Goal: Task Accomplishment & Management: Use online tool/utility

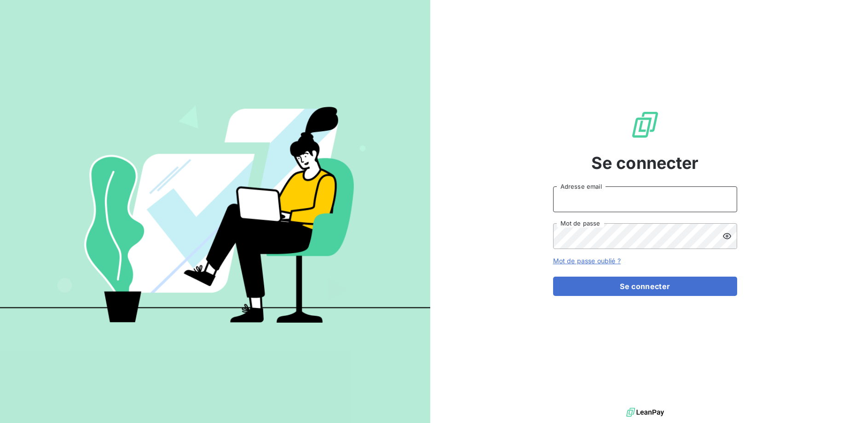
click at [610, 201] on input "Adresse email" at bounding box center [645, 199] width 184 height 26
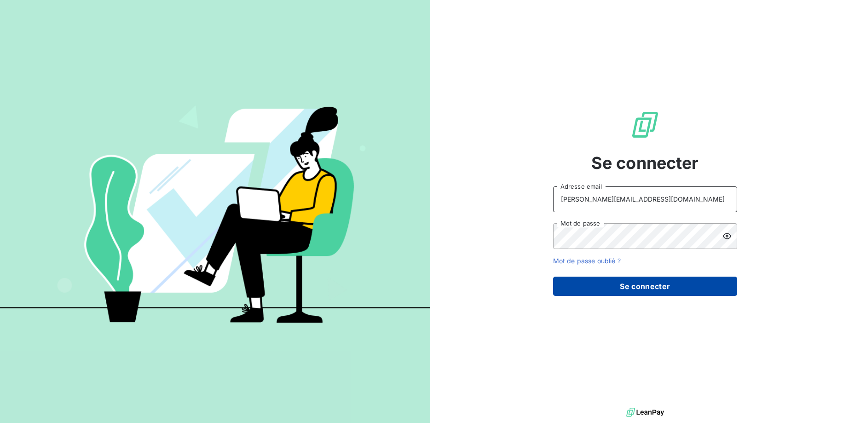
type input "[PERSON_NAME][EMAIL_ADDRESS][DOMAIN_NAME]"
click at [654, 283] on button "Se connecter" at bounding box center [645, 286] width 184 height 19
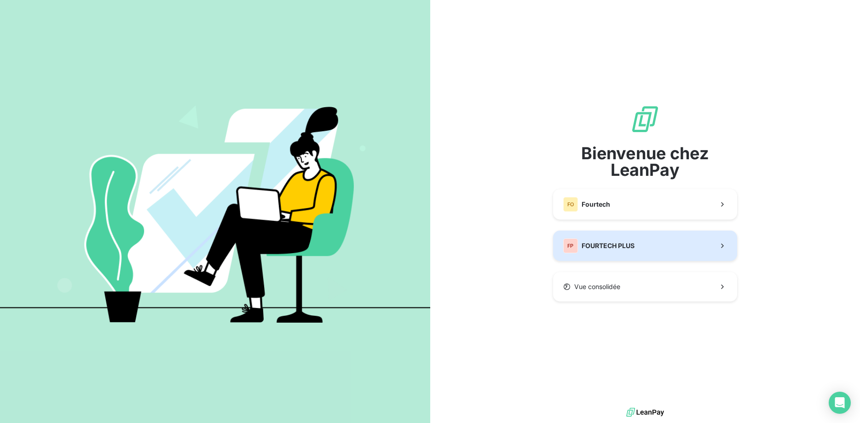
click at [605, 236] on button "FP FOURTECH PLUS" at bounding box center [645, 246] width 184 height 30
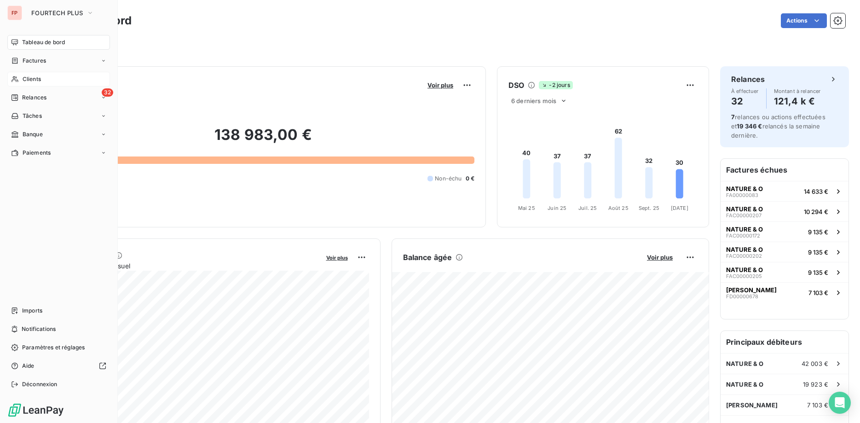
click at [20, 76] on div "Clients" at bounding box center [58, 79] width 103 height 15
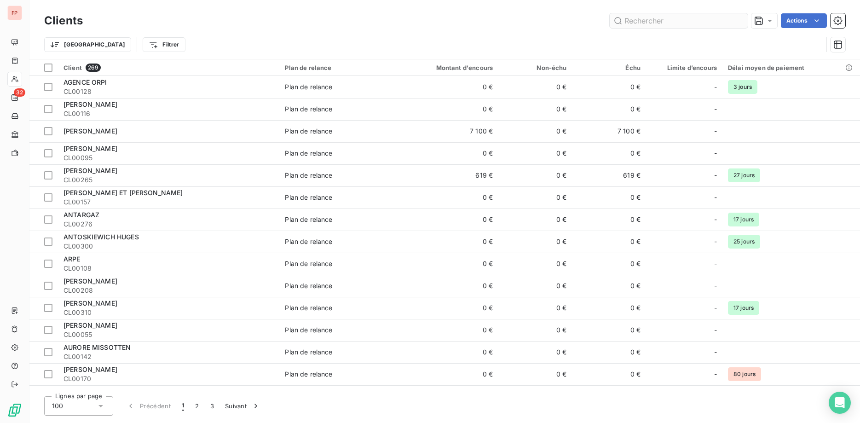
click at [637, 21] on input "text" at bounding box center [679, 20] width 138 height 15
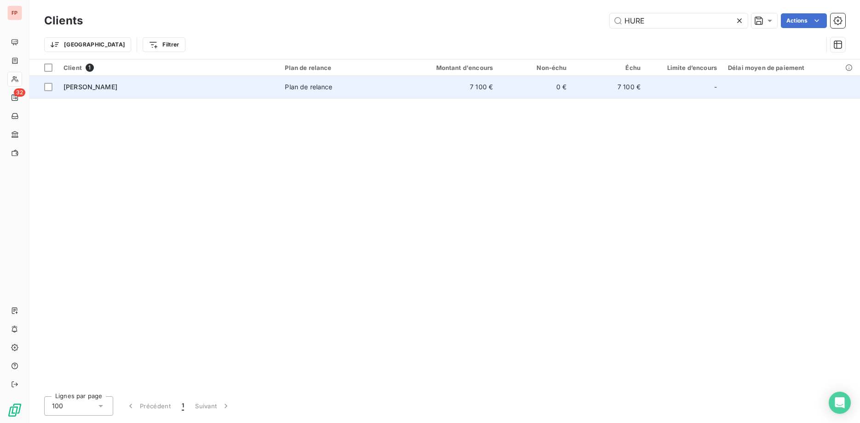
type input "HURE"
click at [239, 79] on td "[PERSON_NAME]" at bounding box center [168, 87] width 221 height 22
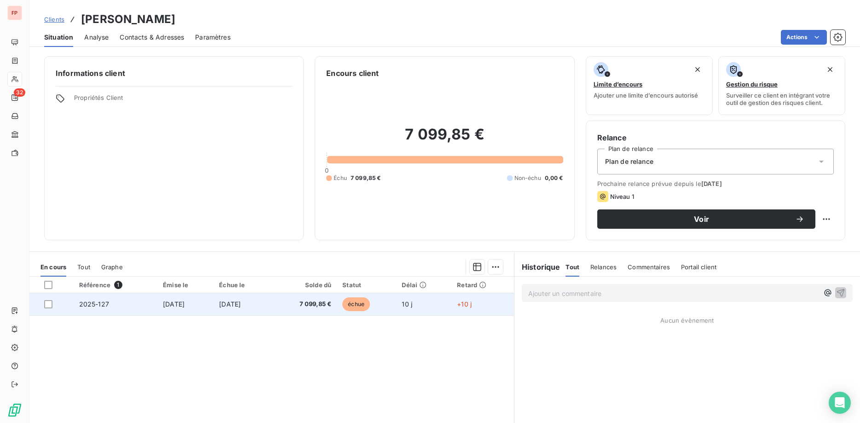
click at [308, 302] on span "7 099,85 €" at bounding box center [303, 304] width 55 height 9
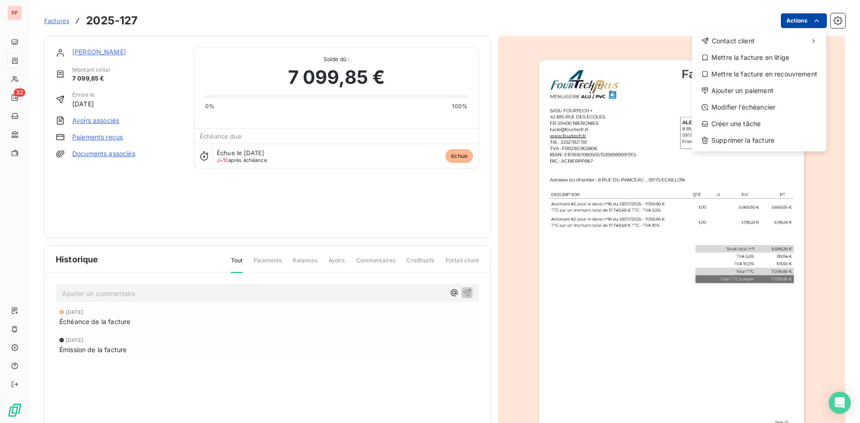
click at [794, 18] on html "FP 32 Factures [PHONE_NUMBER] Actions Contact client Mettre la facture en litig…" at bounding box center [430, 211] width 860 height 423
click at [733, 90] on div "Ajouter un paiement" at bounding box center [759, 90] width 127 height 15
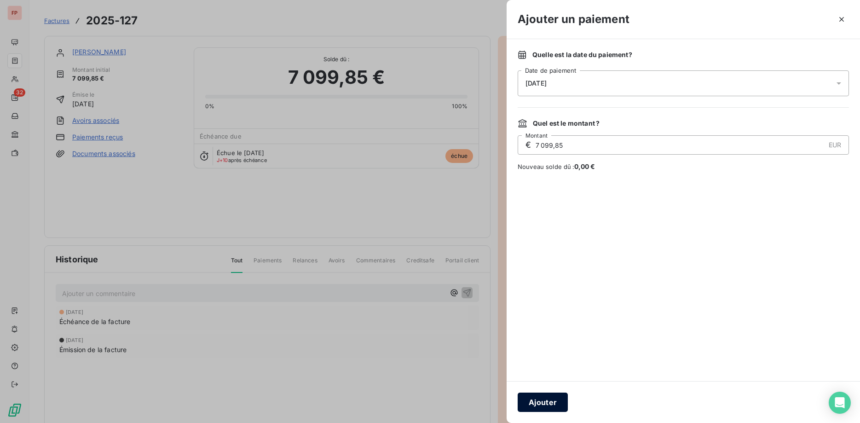
click at [541, 405] on button "Ajouter" at bounding box center [543, 402] width 50 height 19
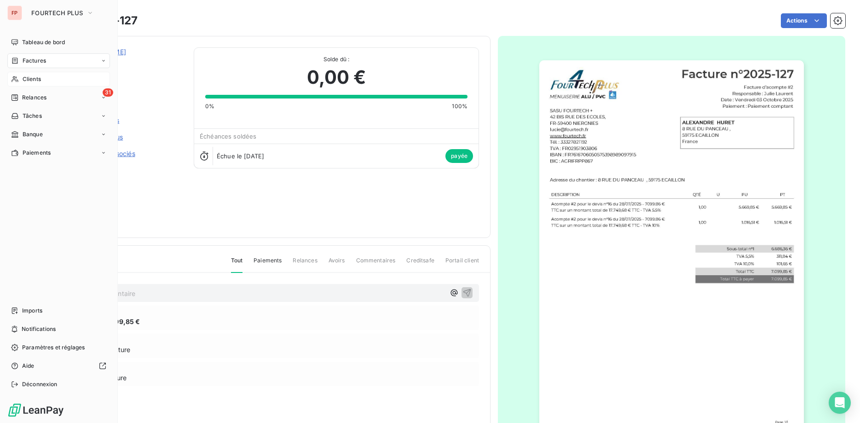
click at [39, 74] on div "Clients" at bounding box center [58, 79] width 103 height 15
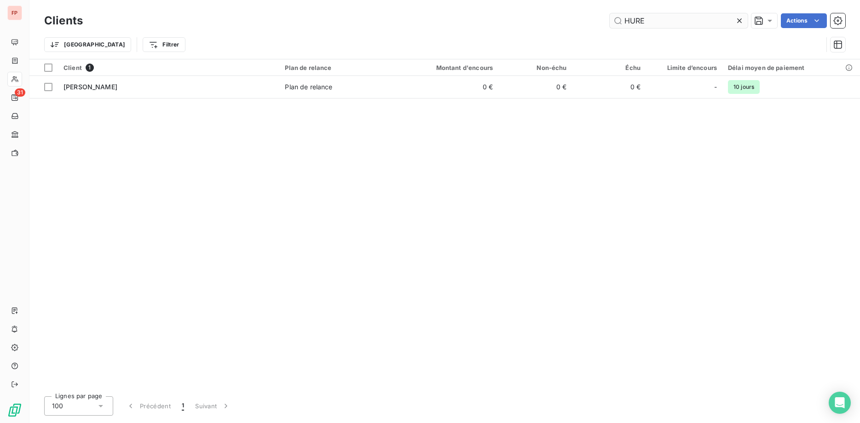
drag, startPoint x: 649, startPoint y: 19, endPoint x: 567, endPoint y: 23, distance: 82.5
click at [610, 23] on input "HURE" at bounding box center [679, 20] width 138 height 15
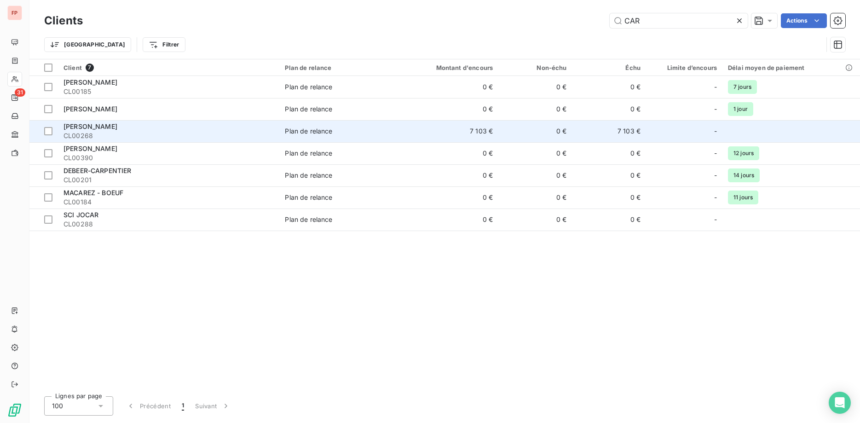
type input "CAR"
click at [191, 135] on span "CL00268" at bounding box center [169, 135] width 210 height 9
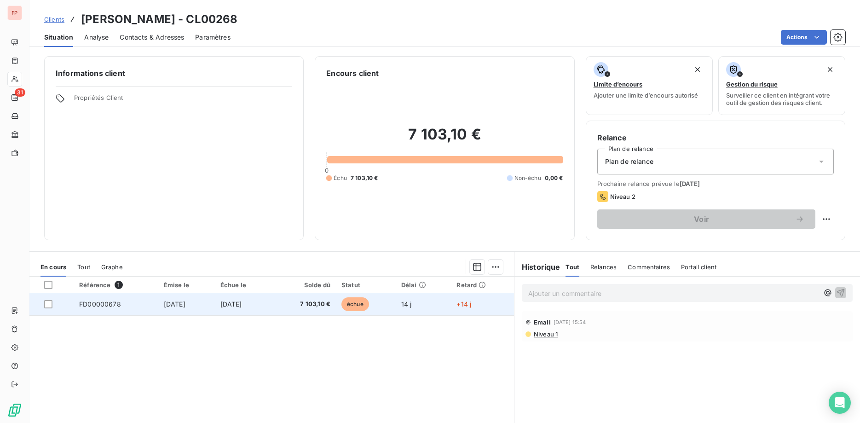
click at [240, 302] on span "[DATE]" at bounding box center [231, 304] width 22 height 8
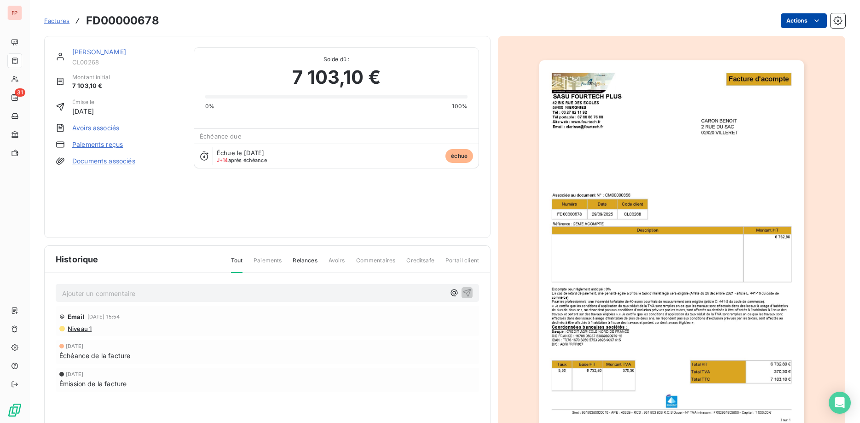
click at [798, 22] on html "FP 31 Factures FD00000678 Actions [PERSON_NAME] CL00268 Montant initial 7 103,1…" at bounding box center [430, 211] width 860 height 423
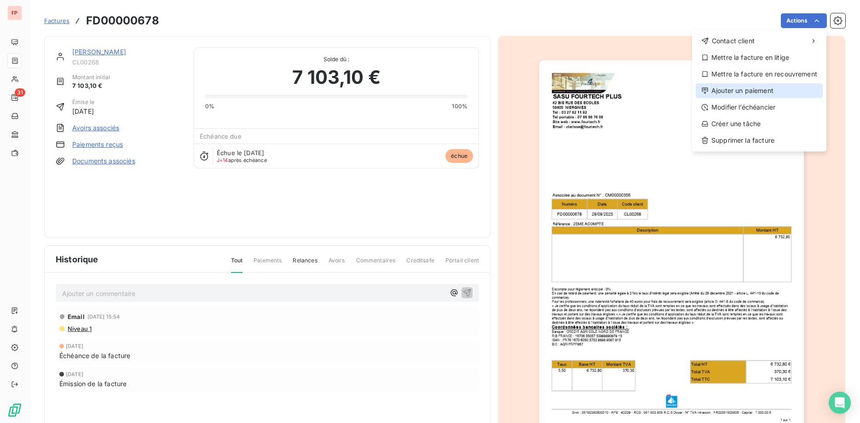
click at [741, 91] on div "Ajouter un paiement" at bounding box center [759, 90] width 127 height 15
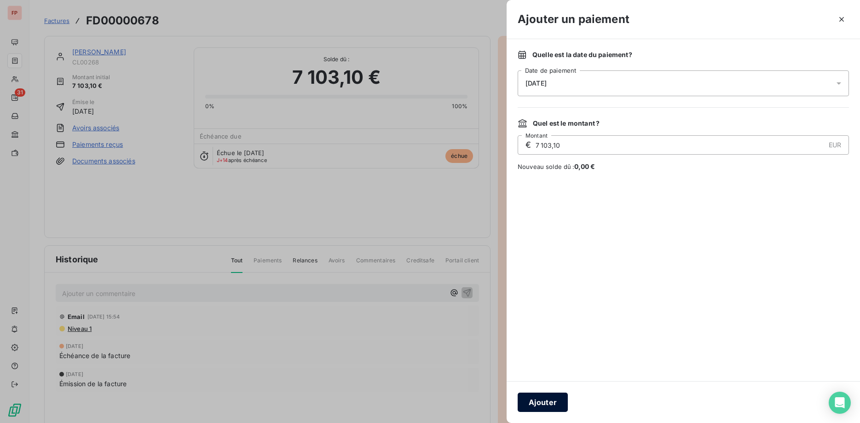
click at [547, 402] on button "Ajouter" at bounding box center [543, 402] width 50 height 19
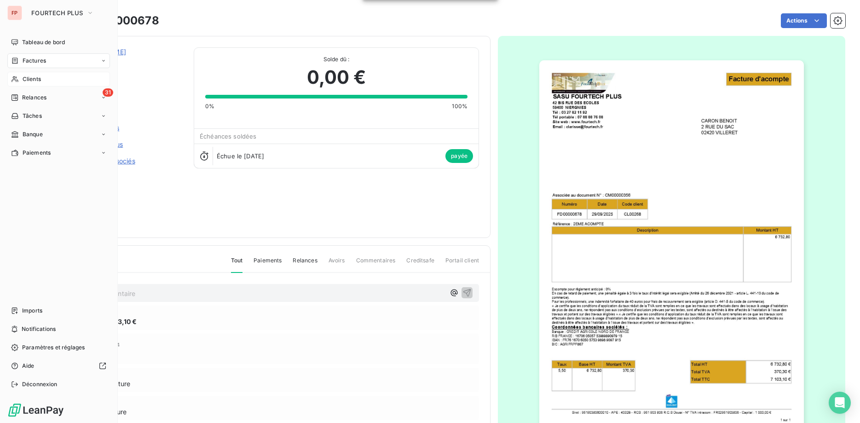
drag, startPoint x: 36, startPoint y: 80, endPoint x: 43, endPoint y: 83, distance: 7.6
click at [37, 80] on span "Clients" at bounding box center [32, 79] width 18 height 8
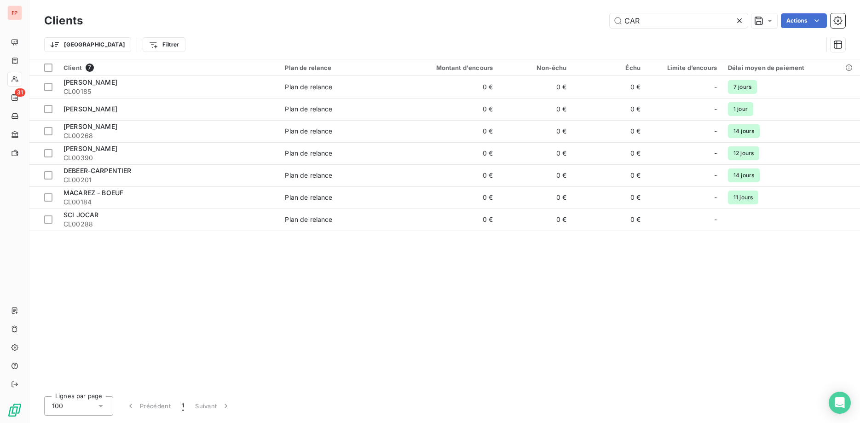
drag, startPoint x: 658, startPoint y: 22, endPoint x: 551, endPoint y: 23, distance: 106.8
click at [610, 23] on input "CAR" at bounding box center [679, 20] width 138 height 15
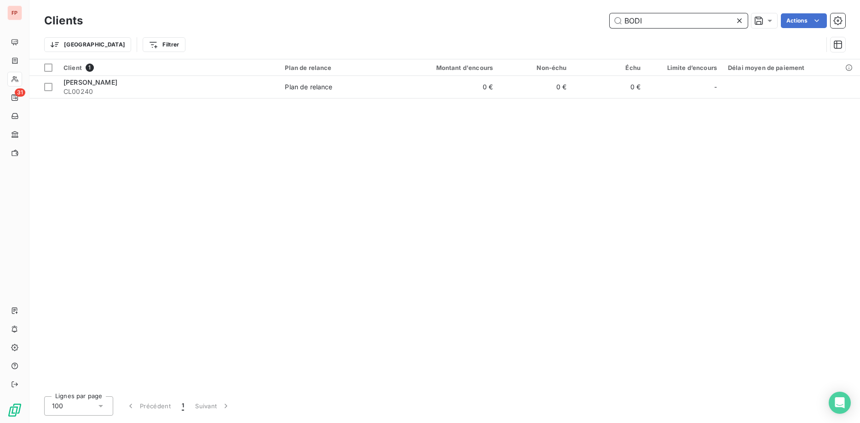
drag, startPoint x: 655, startPoint y: 19, endPoint x: 536, endPoint y: 9, distance: 119.6
click at [610, 13] on input "BODI" at bounding box center [679, 20] width 138 height 15
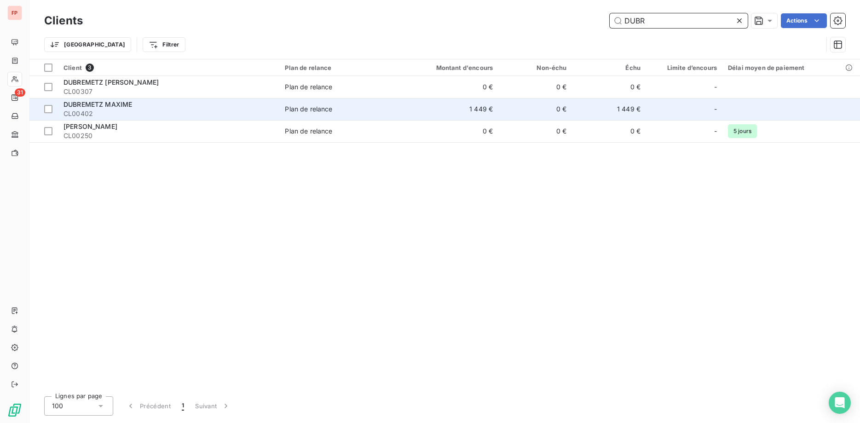
type input "DUBR"
click at [295, 109] on div "Plan de relance" at bounding box center [308, 108] width 47 height 9
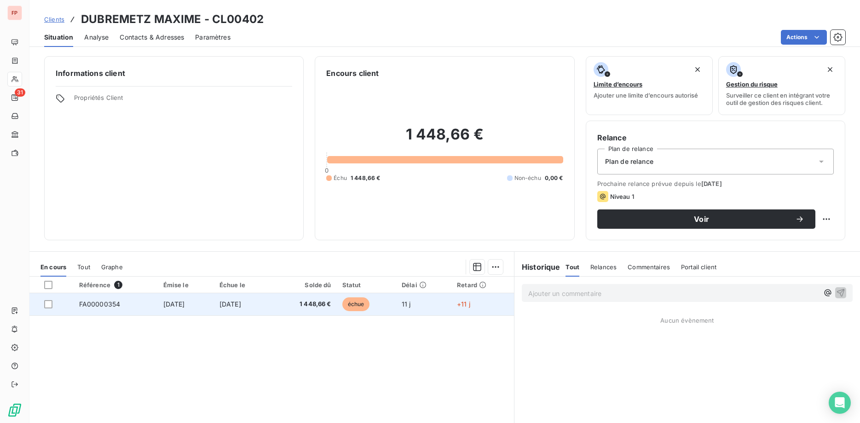
click at [232, 307] on span "[DATE]" at bounding box center [231, 304] width 22 height 8
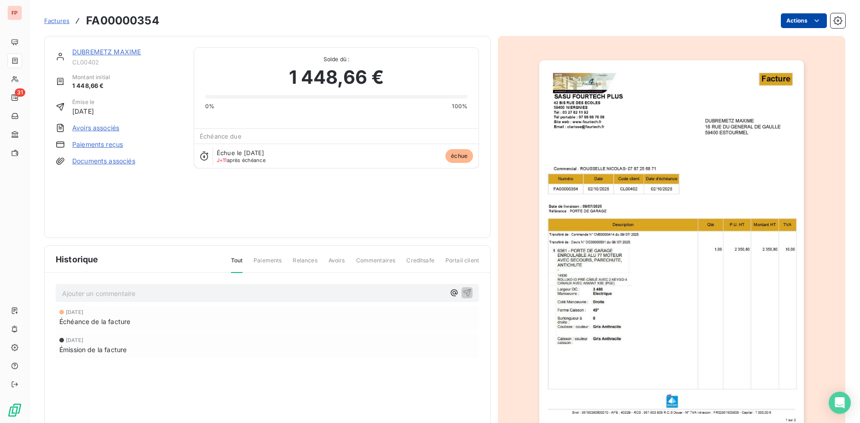
click at [808, 21] on html "FP 31 Factures FA00000354 Actions DUBREMETZ MAXIME CL00402 Montant initial 1 44…" at bounding box center [430, 211] width 860 height 423
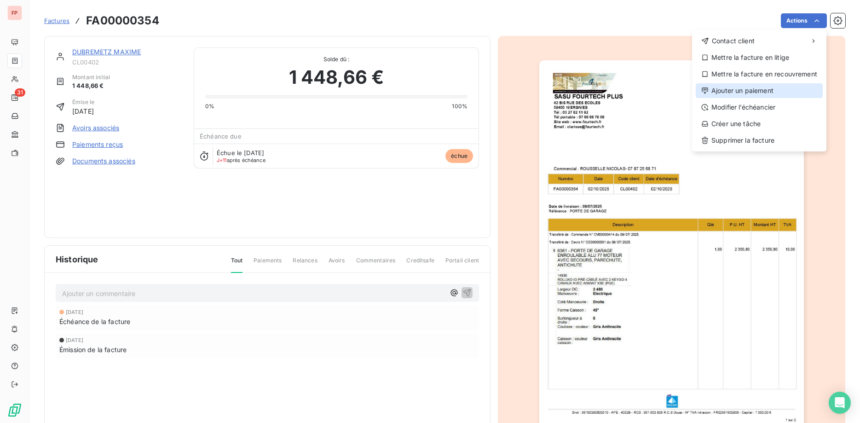
click at [730, 91] on div "Ajouter un paiement" at bounding box center [759, 90] width 127 height 15
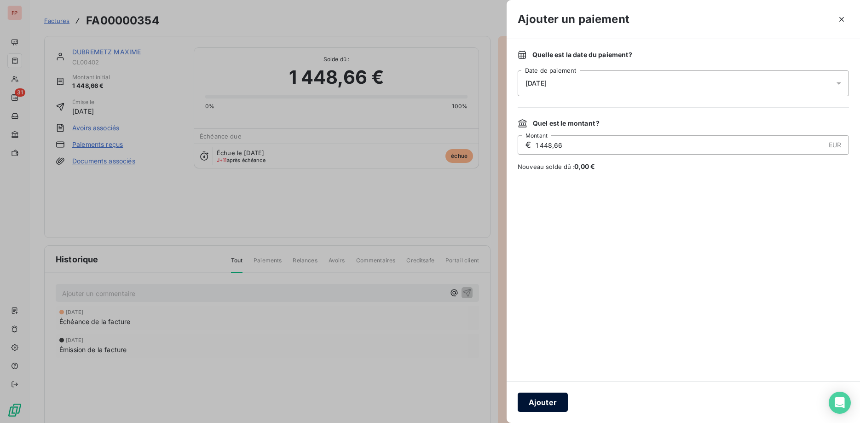
click at [553, 398] on button "Ajouter" at bounding box center [543, 402] width 50 height 19
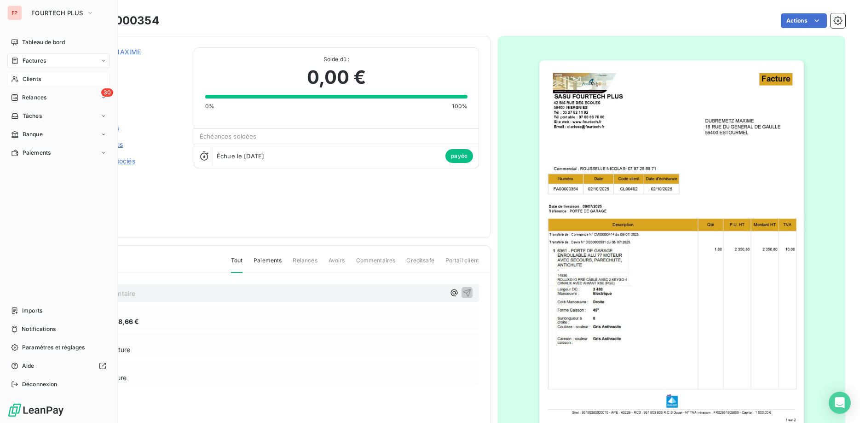
click at [25, 76] on span "Clients" at bounding box center [32, 79] width 18 height 8
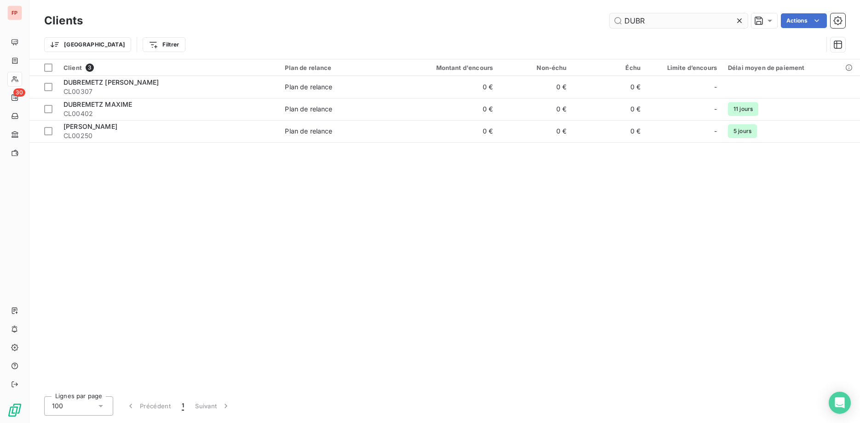
drag, startPoint x: 655, startPoint y: 17, endPoint x: 541, endPoint y: 8, distance: 114.4
click at [610, 13] on input "DUBR" at bounding box center [679, 20] width 138 height 15
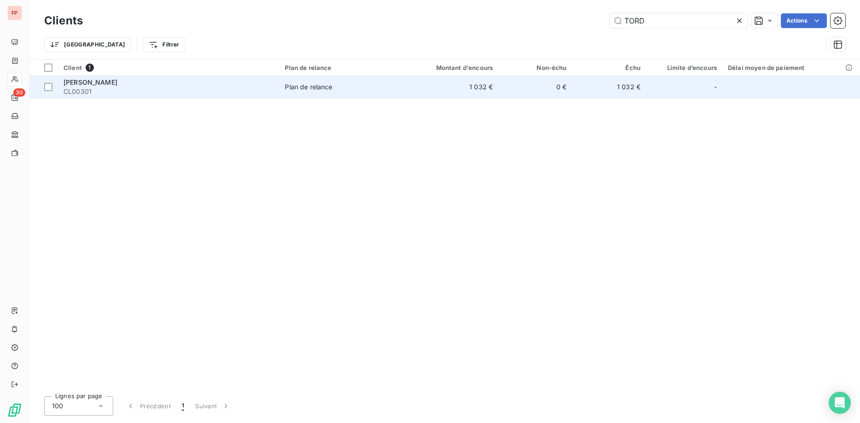
type input "TORD"
click at [259, 92] on span "CL00301" at bounding box center [169, 91] width 210 height 9
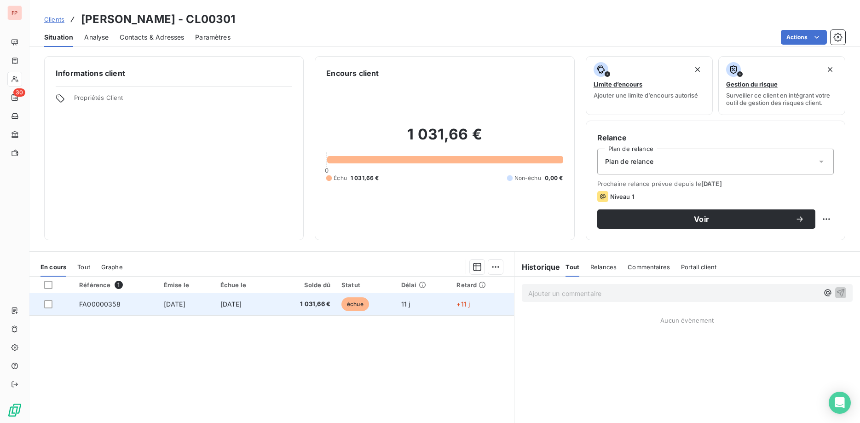
click at [323, 310] on td "1 031,66 €" at bounding box center [304, 304] width 64 height 22
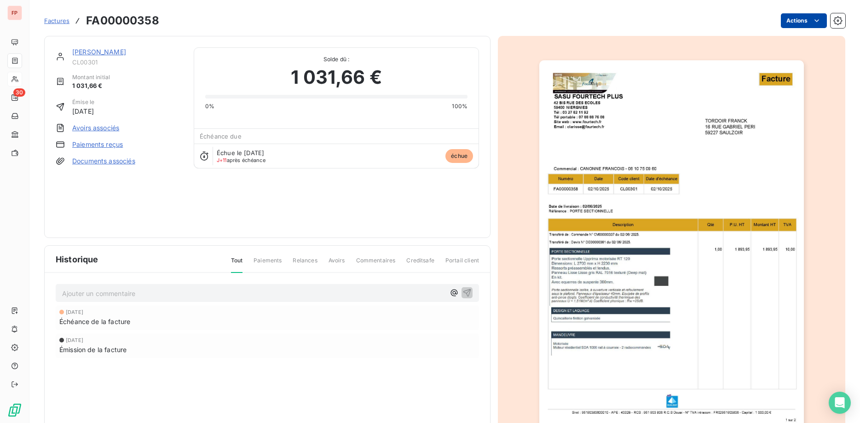
click at [794, 26] on html "FP 30 Factures FA00000358 Actions [PERSON_NAME] CL00301 Montant initial 1 031,6…" at bounding box center [430, 211] width 860 height 423
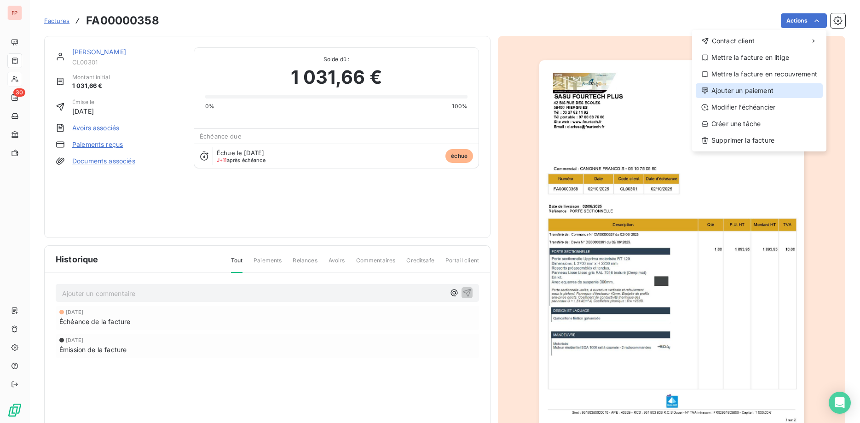
click at [748, 89] on div "Ajouter un paiement" at bounding box center [759, 90] width 127 height 15
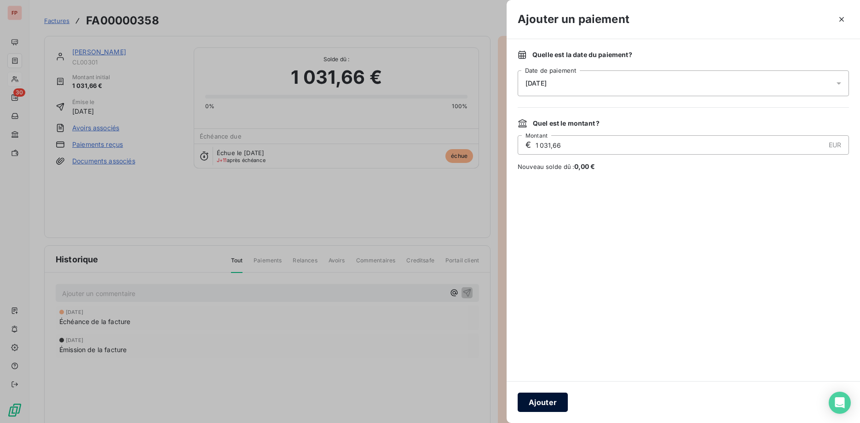
click at [545, 399] on button "Ajouter" at bounding box center [543, 402] width 50 height 19
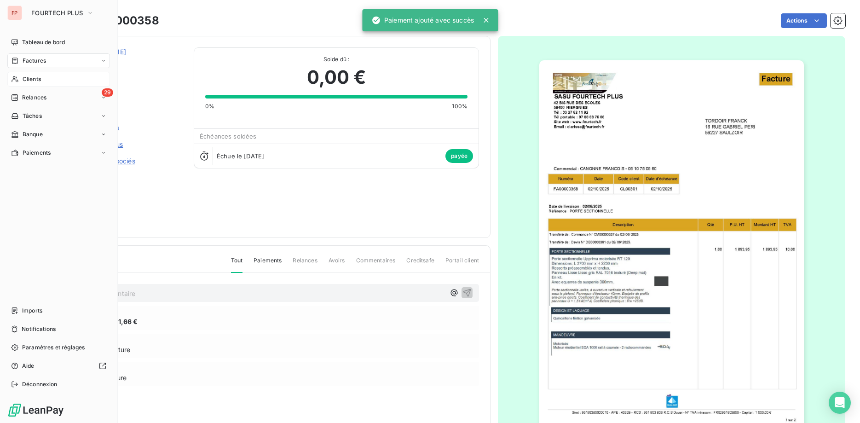
click at [27, 77] on span "Clients" at bounding box center [32, 79] width 18 height 8
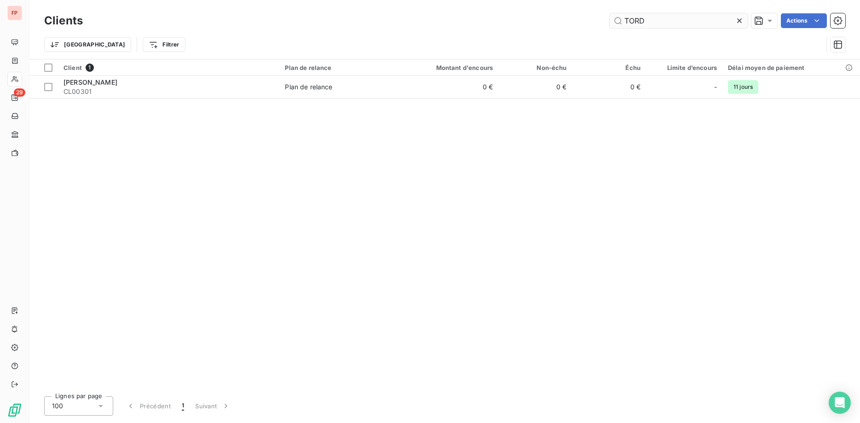
drag, startPoint x: 629, startPoint y: 20, endPoint x: 566, endPoint y: 21, distance: 63.1
click at [610, 21] on input "TORD" at bounding box center [679, 20] width 138 height 15
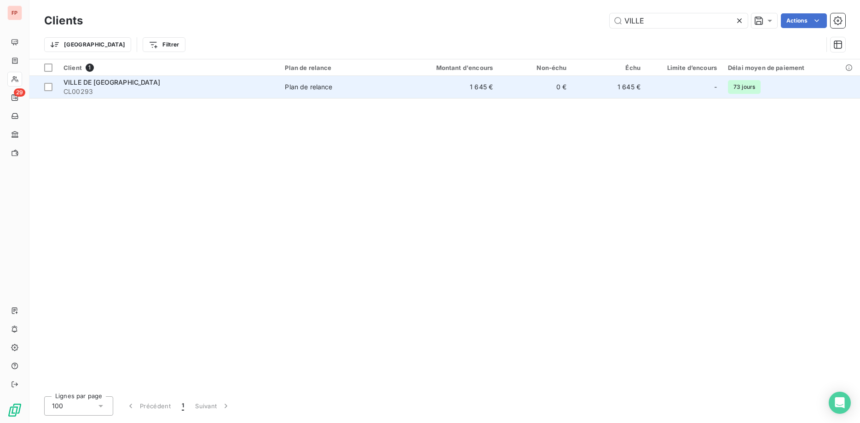
type input "VILLE"
click at [319, 89] on div "Plan de relance" at bounding box center [308, 86] width 47 height 9
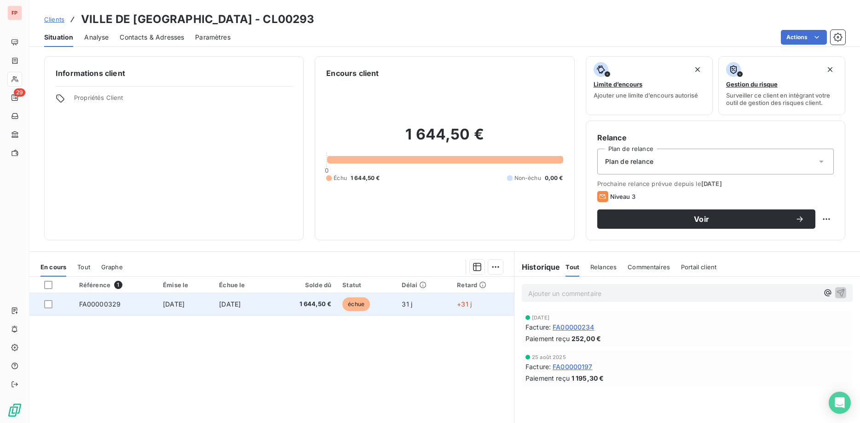
click at [271, 307] on td "[DATE]" at bounding box center [242, 304] width 57 height 22
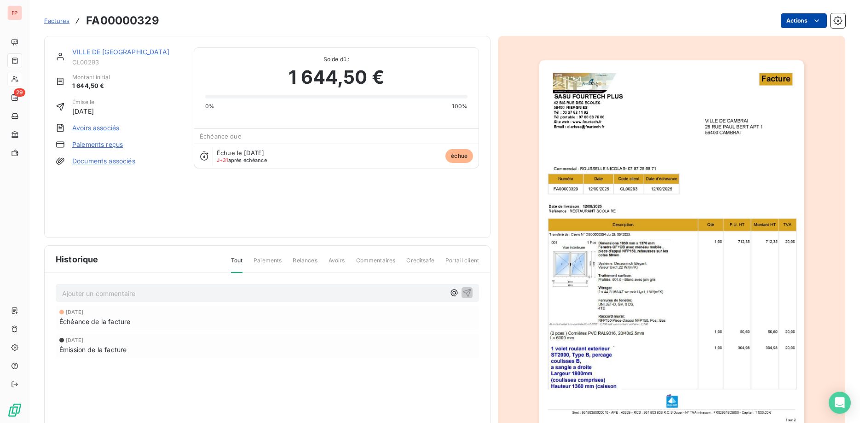
click at [803, 21] on html "FP 29 Factures FA00000329 Actions VILLE DE [GEOGRAPHIC_DATA] CL00293 Montant in…" at bounding box center [430, 211] width 860 height 423
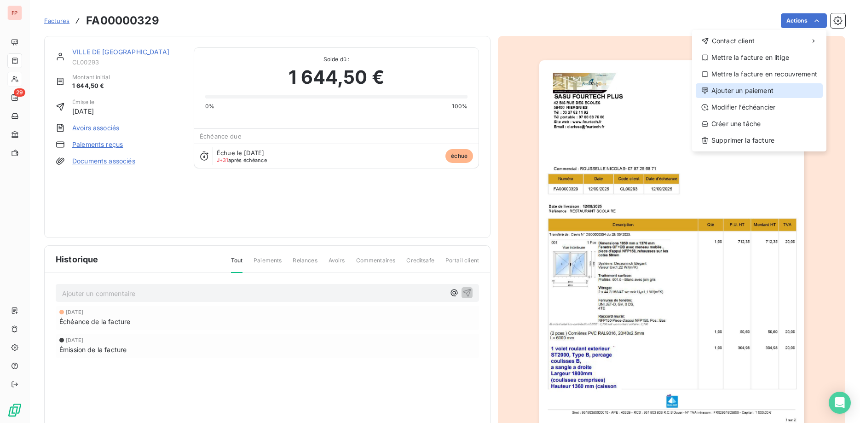
click at [742, 89] on div "Ajouter un paiement" at bounding box center [759, 90] width 127 height 15
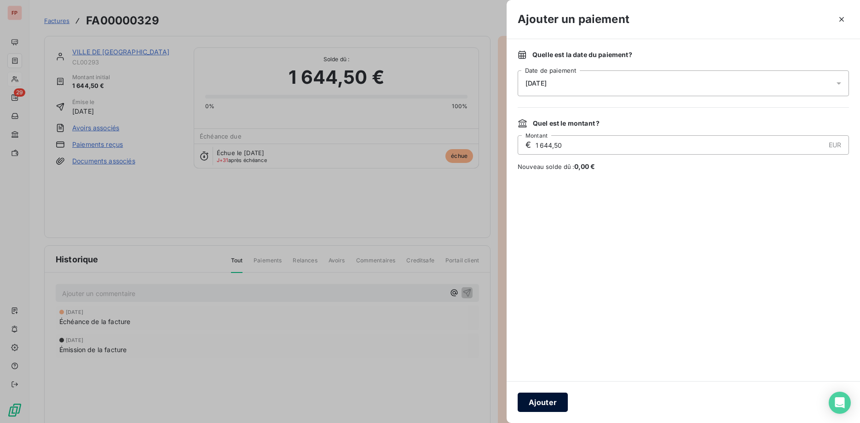
click at [541, 401] on button "Ajouter" at bounding box center [543, 402] width 50 height 19
